Goal: Task Accomplishment & Management: Use online tool/utility

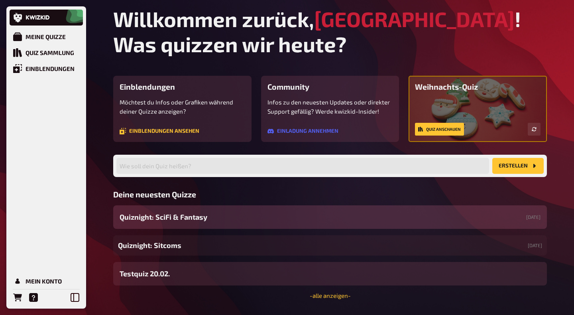
click at [209, 223] on div "Quiznight: SciFi & Fantasy [DATE]" at bounding box center [330, 217] width 434 height 24
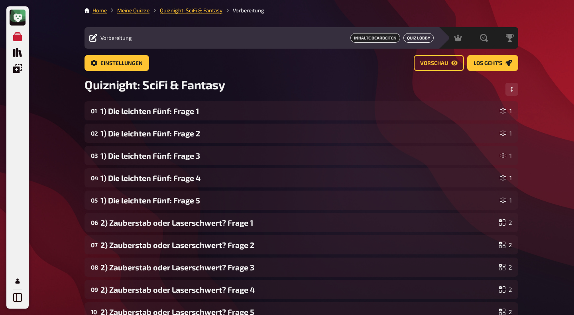
click at [422, 37] on link "Quiz Lobby" at bounding box center [418, 38] width 30 height 10
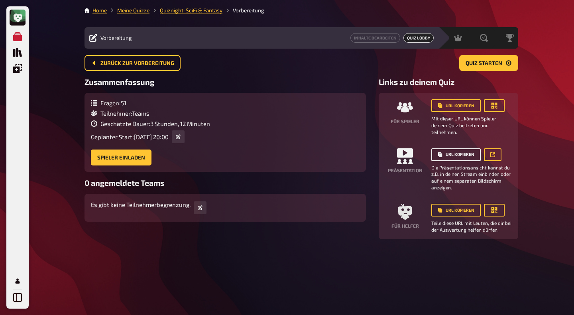
click at [451, 155] on button "URL kopieren" at bounding box center [455, 154] width 49 height 13
click at [458, 154] on button "URL kopieren" at bounding box center [455, 154] width 49 height 13
click at [279, 283] on div "Home Meine Quizze Quiznight: SciFi & Fantasy Vorbereitung Vorbereitung Inhalte …" at bounding box center [301, 157] width 446 height 315
click at [495, 158] on link at bounding box center [493, 154] width 18 height 13
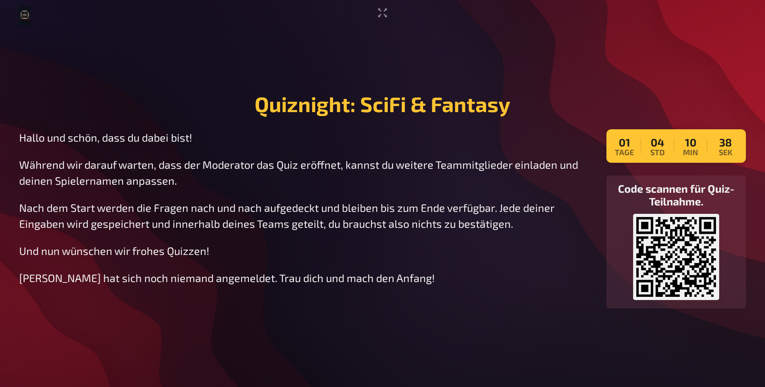
click at [386, 21] on header at bounding box center [382, 16] width 727 height 20
click at [387, 13] on icon "Vollbildmodus aktivieren" at bounding box center [382, 12] width 13 height 13
